Goal: Task Accomplishment & Management: Use online tool/utility

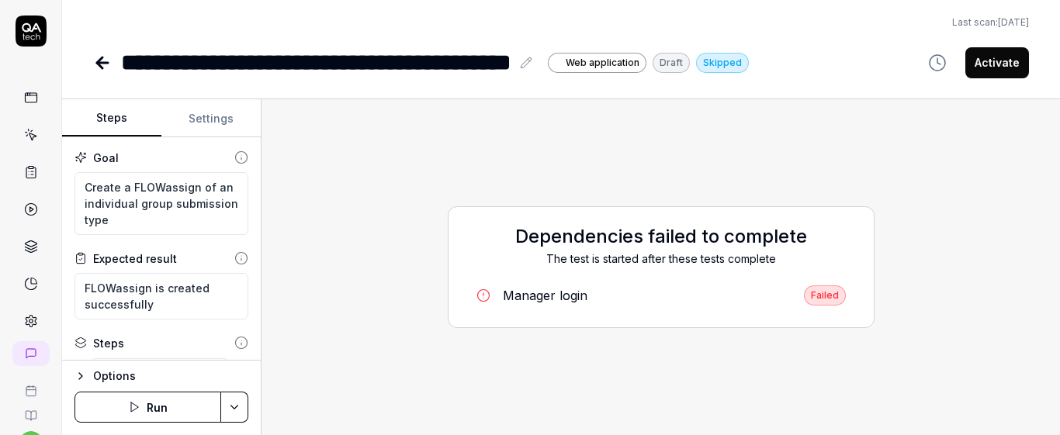
type textarea "*"
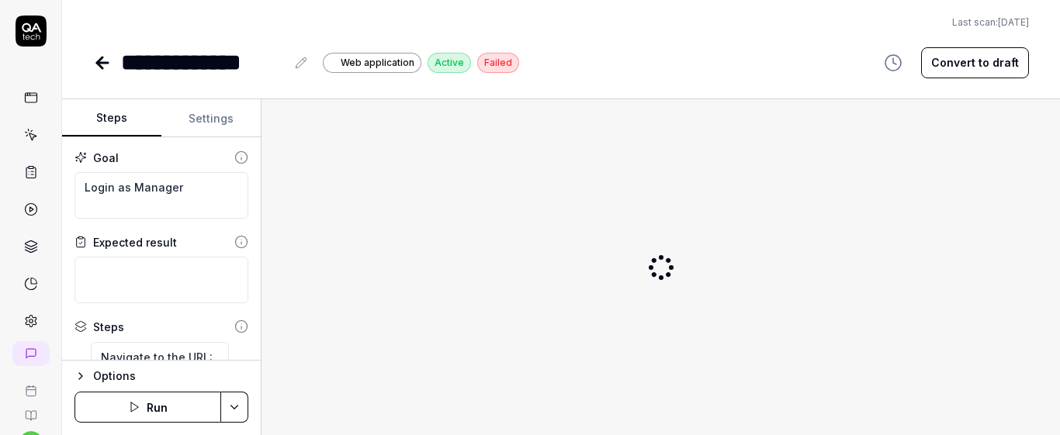
click at [202, 106] on button "Settings" at bounding box center [210, 118] width 99 height 37
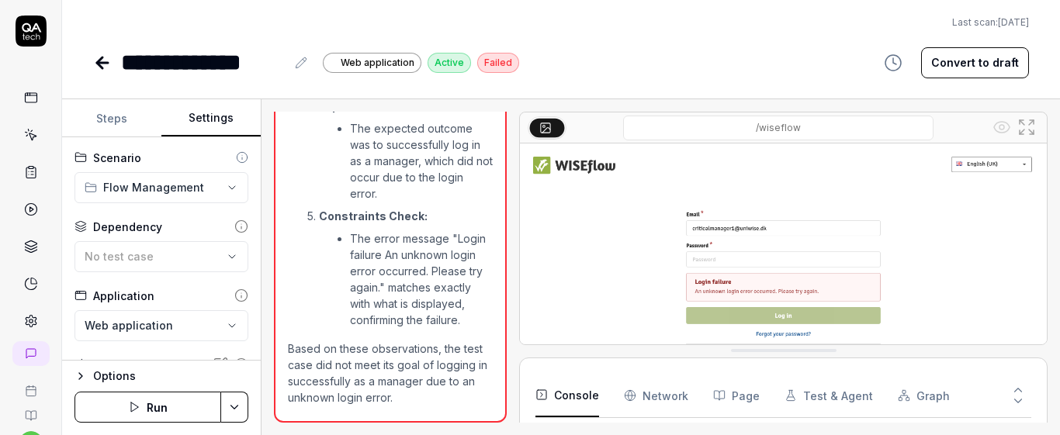
click at [109, 122] on button "Steps" at bounding box center [111, 118] width 99 height 37
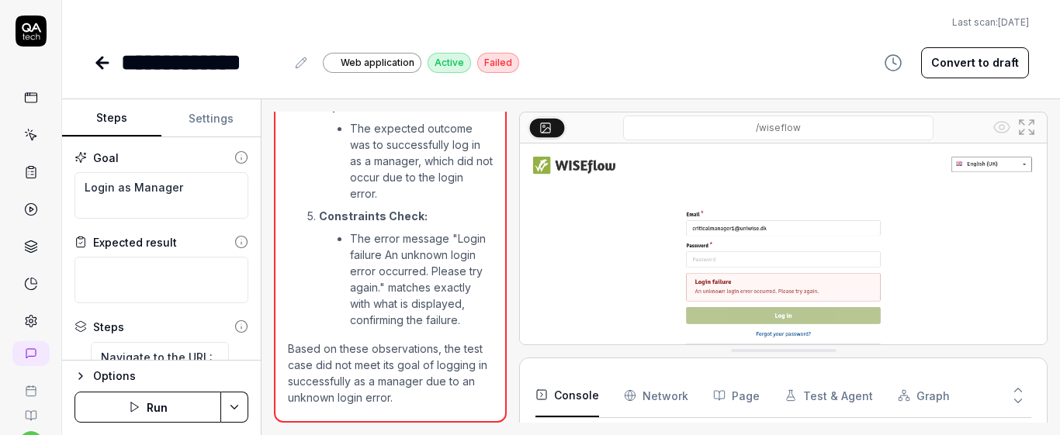
type textarea "*"
click at [27, 140] on icon at bounding box center [31, 135] width 14 height 14
